Goal: Browse casually

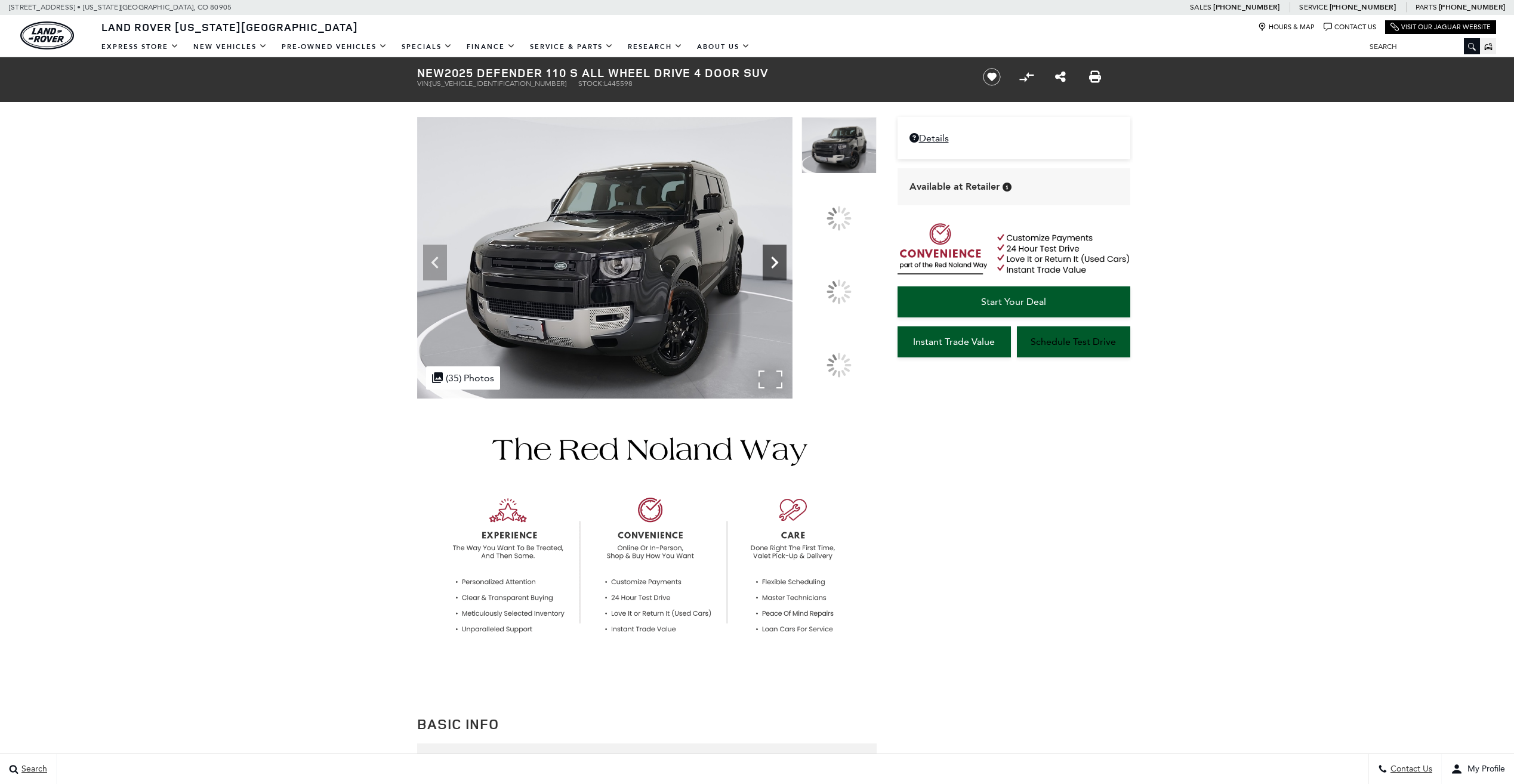
click at [846, 285] on div at bounding box center [839, 291] width 34 height 34
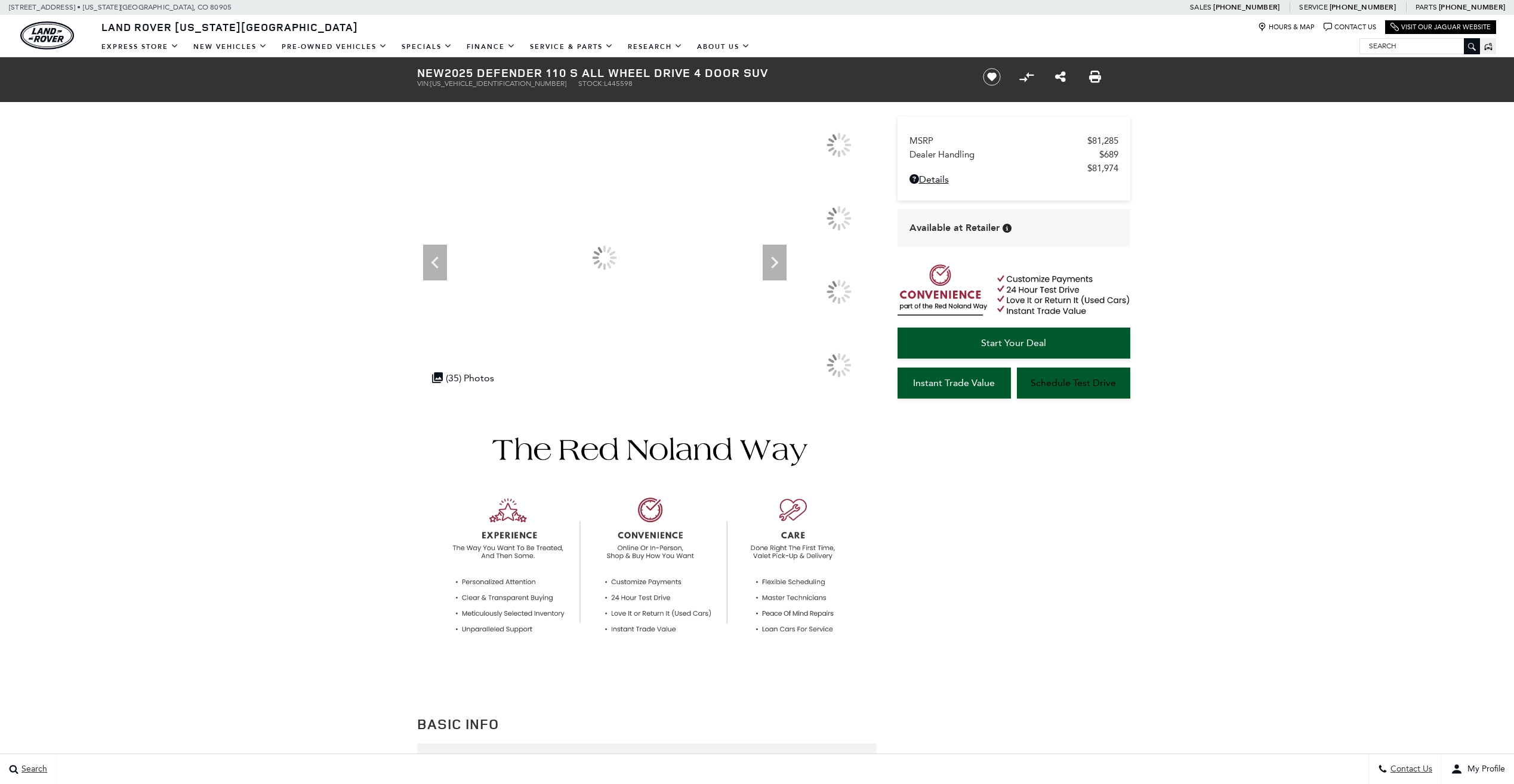
click at [841, 263] on div at bounding box center [839, 226] width 76 height 73
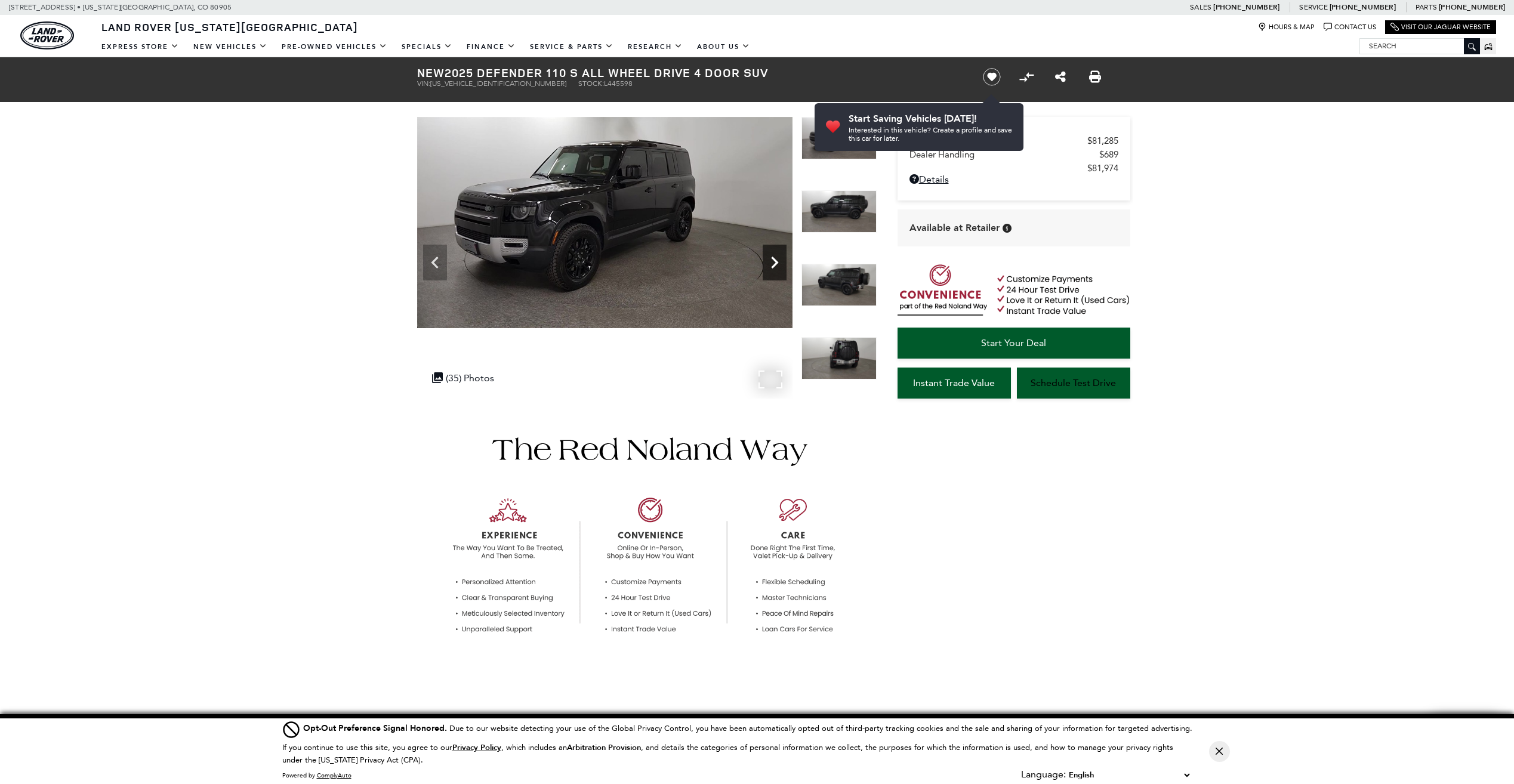
click at [774, 258] on icon "Next" at bounding box center [774, 263] width 24 height 24
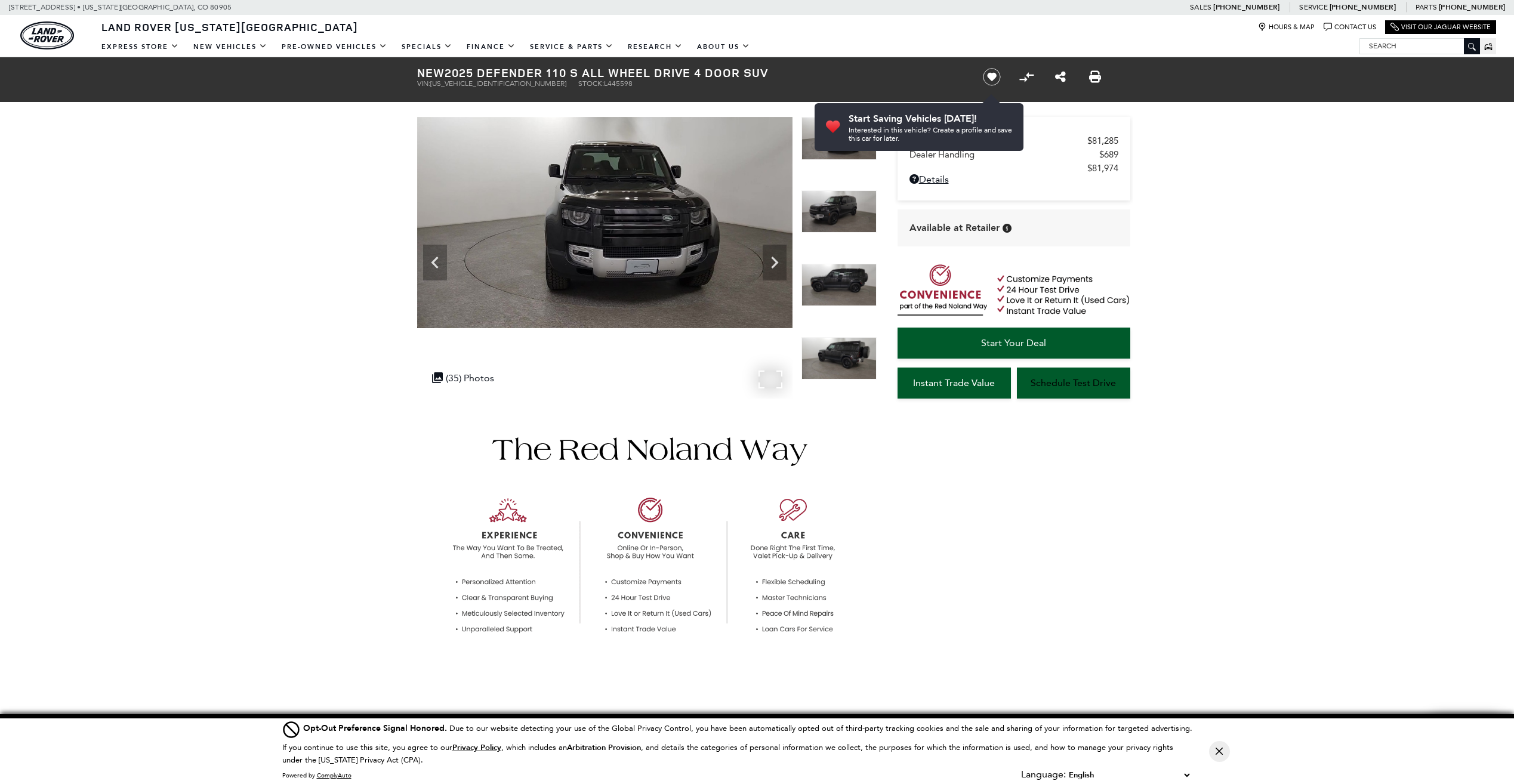
click at [784, 263] on icon "Next" at bounding box center [774, 263] width 24 height 24
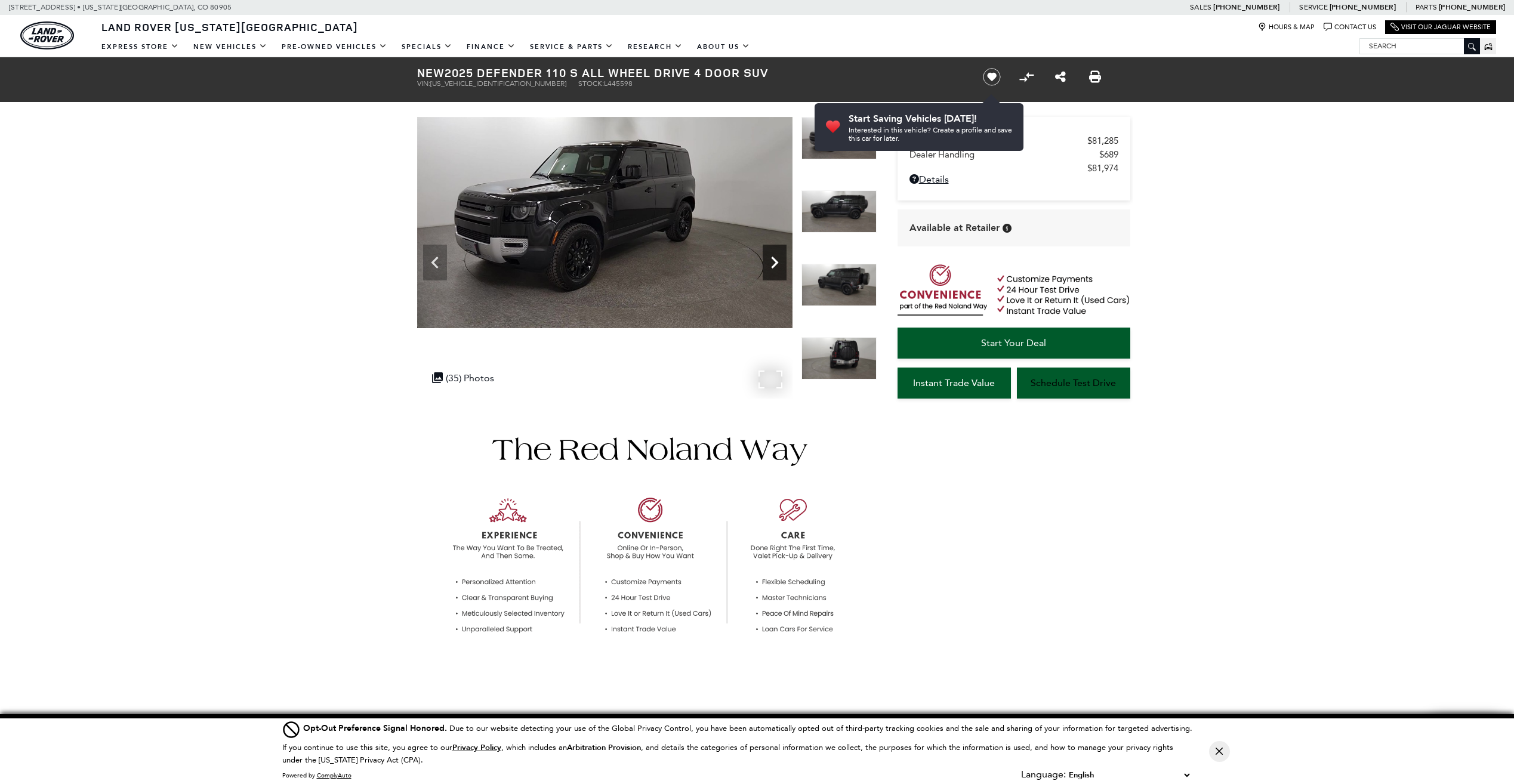
click at [783, 265] on icon "Next" at bounding box center [774, 263] width 24 height 24
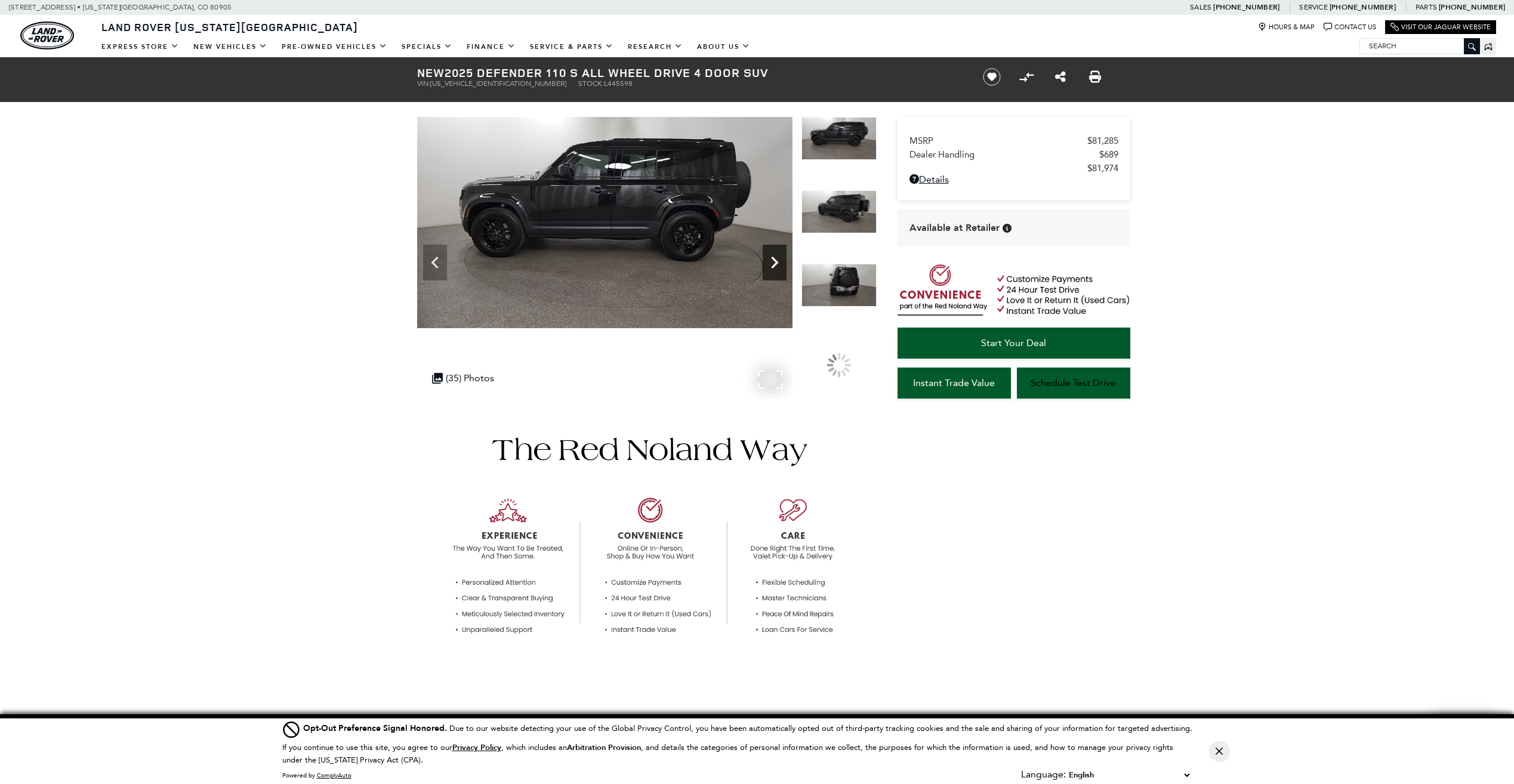
click at [782, 266] on icon "Next" at bounding box center [774, 263] width 24 height 24
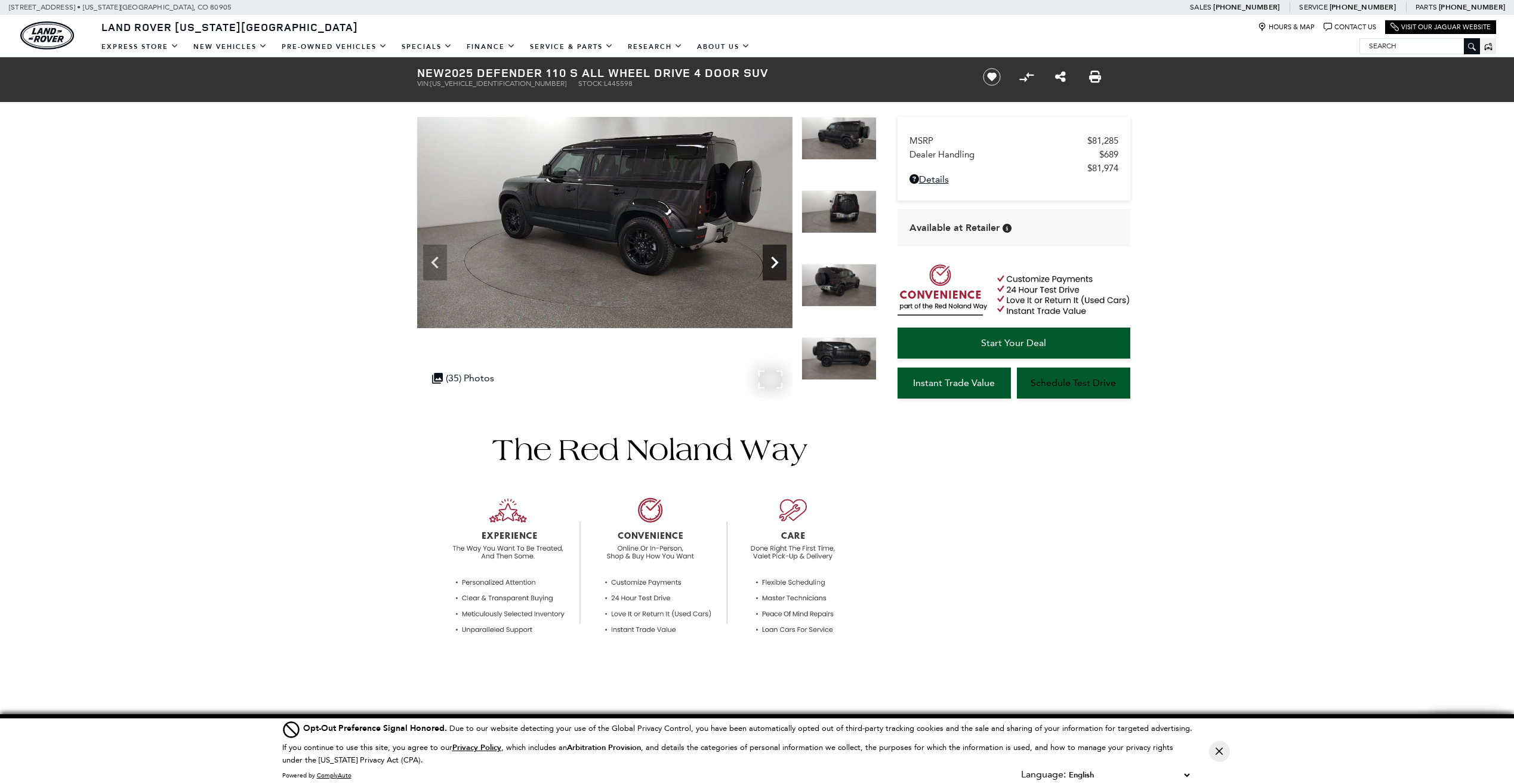
click at [782, 266] on icon "Next" at bounding box center [774, 263] width 24 height 24
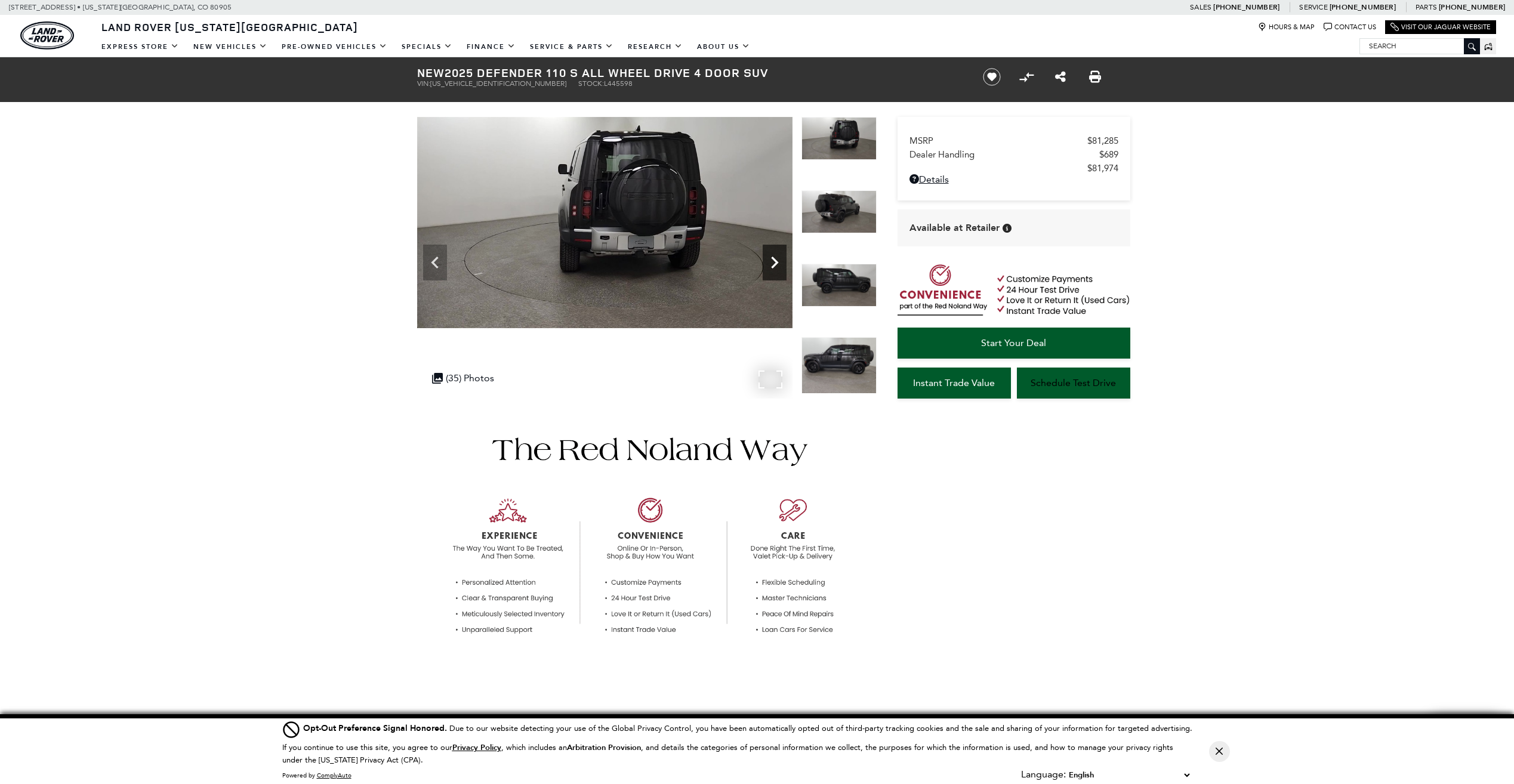
click at [779, 266] on icon "Next" at bounding box center [774, 263] width 24 height 24
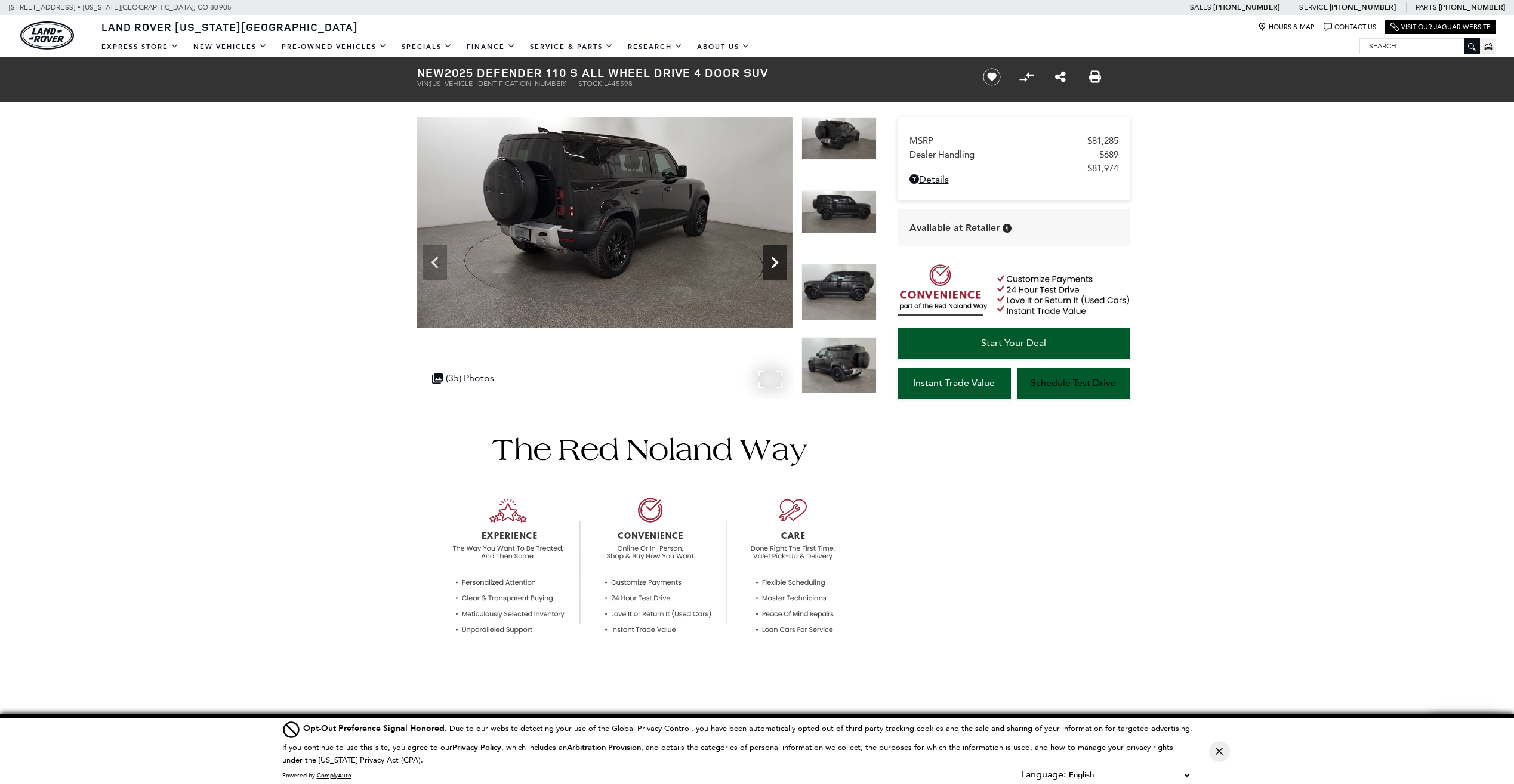
click at [779, 266] on icon "Next" at bounding box center [774, 263] width 24 height 24
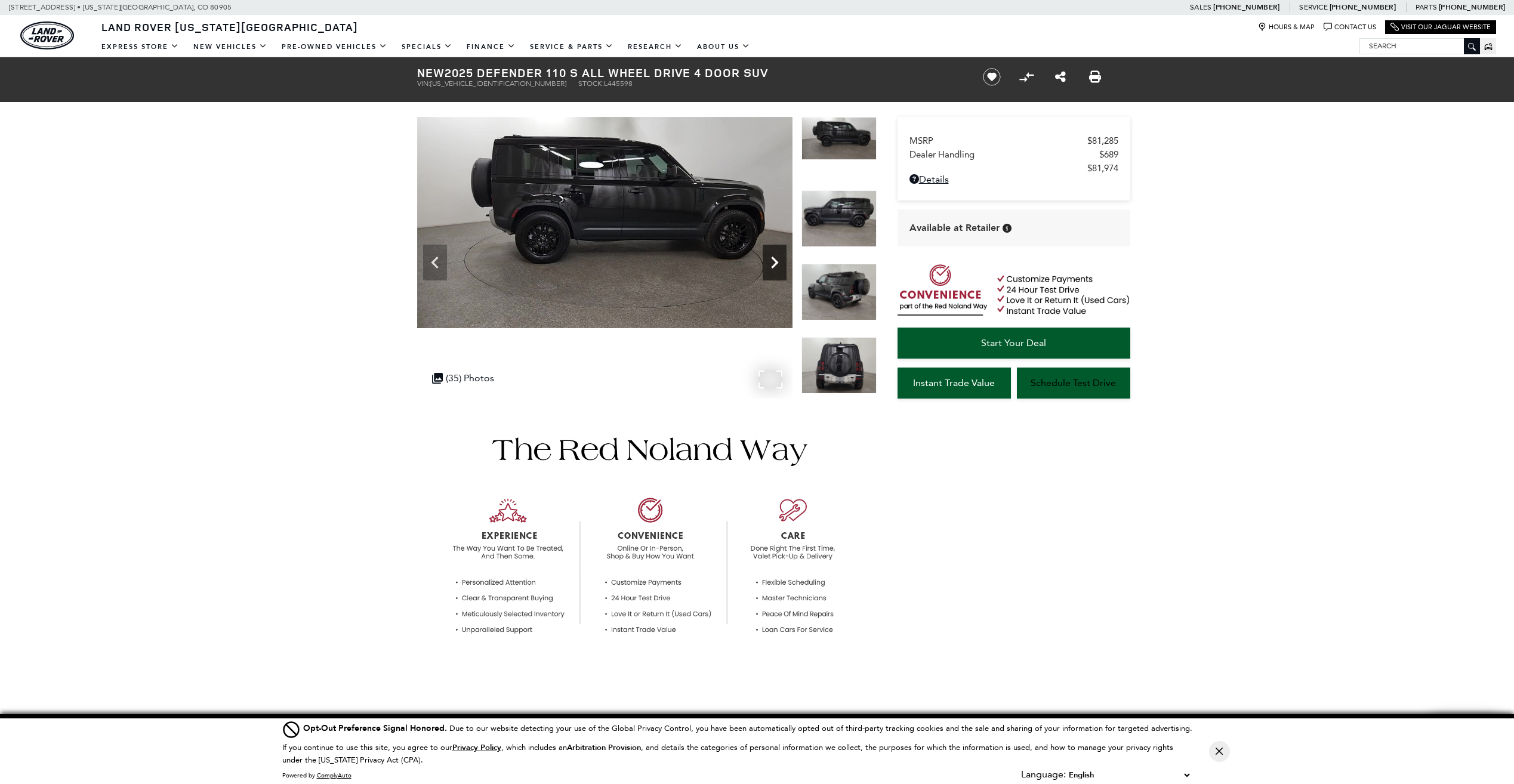
click at [781, 266] on icon "Next" at bounding box center [774, 263] width 24 height 24
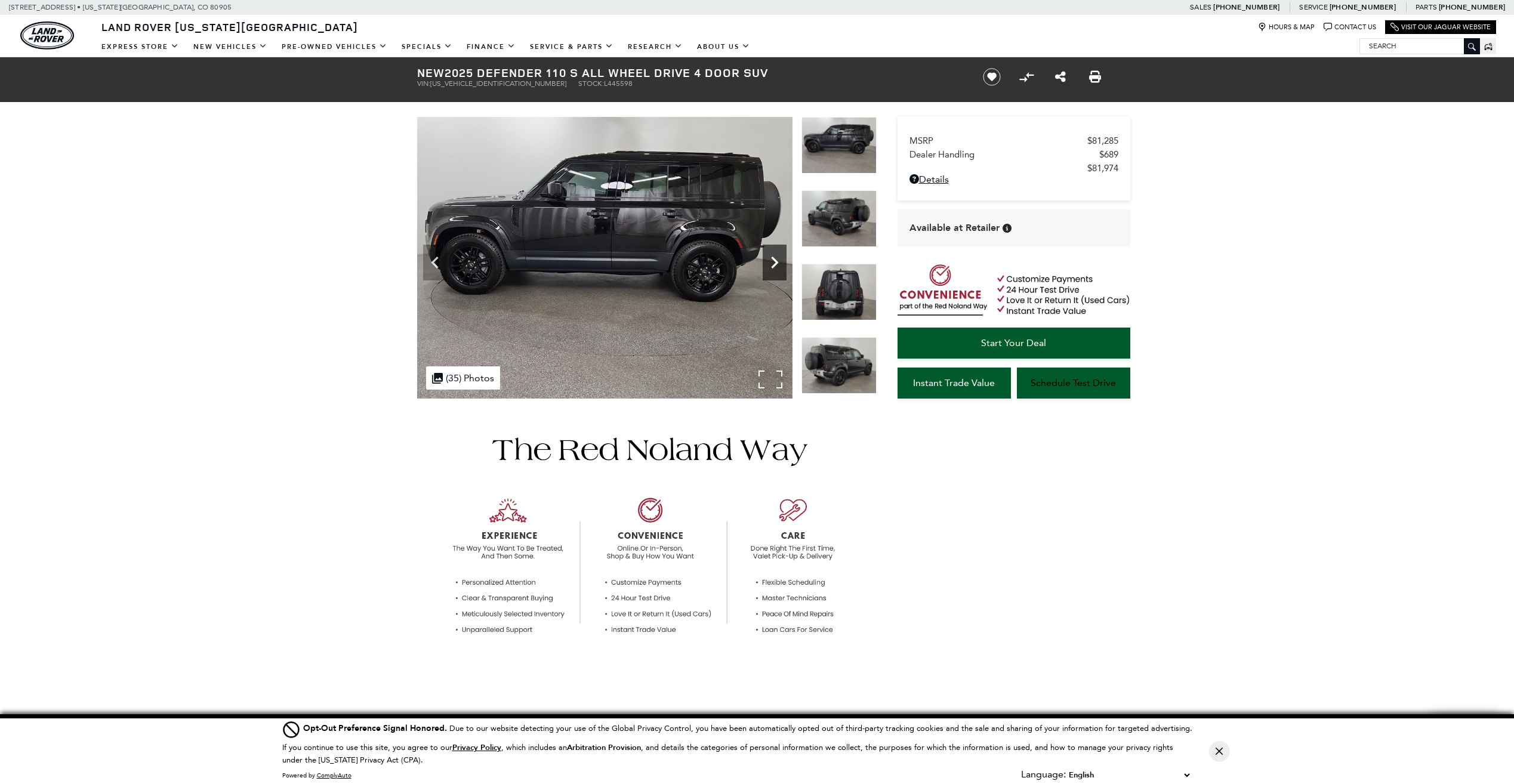
click at [781, 266] on icon "Next" at bounding box center [774, 263] width 24 height 24
